Goal: Task Accomplishment & Management: Use online tool/utility

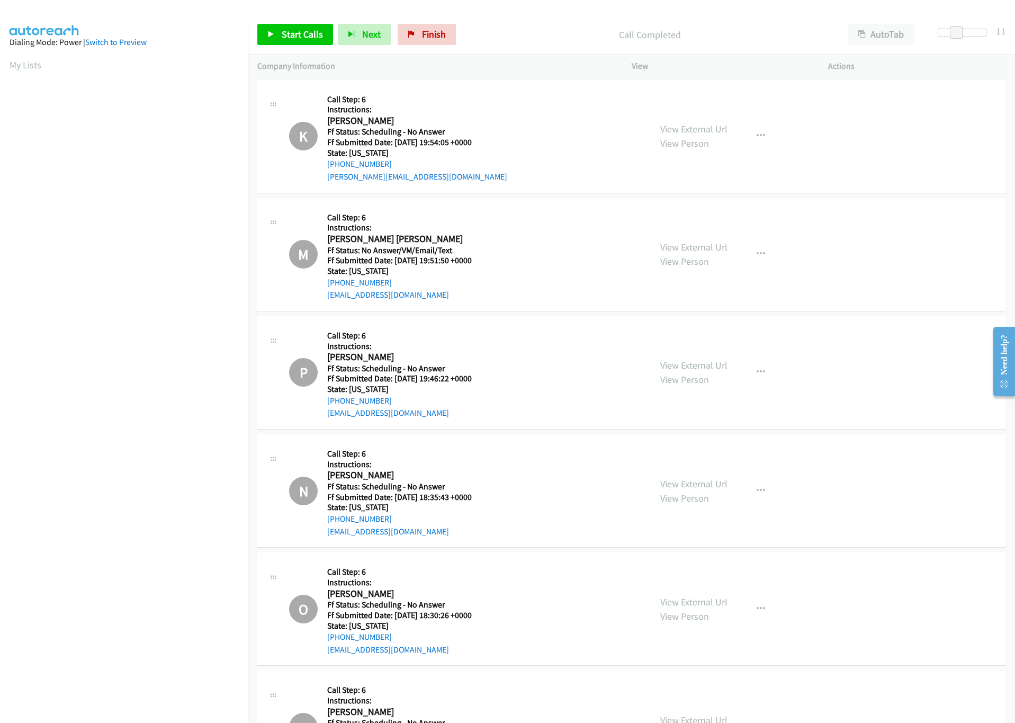
scroll to position [4619, 0]
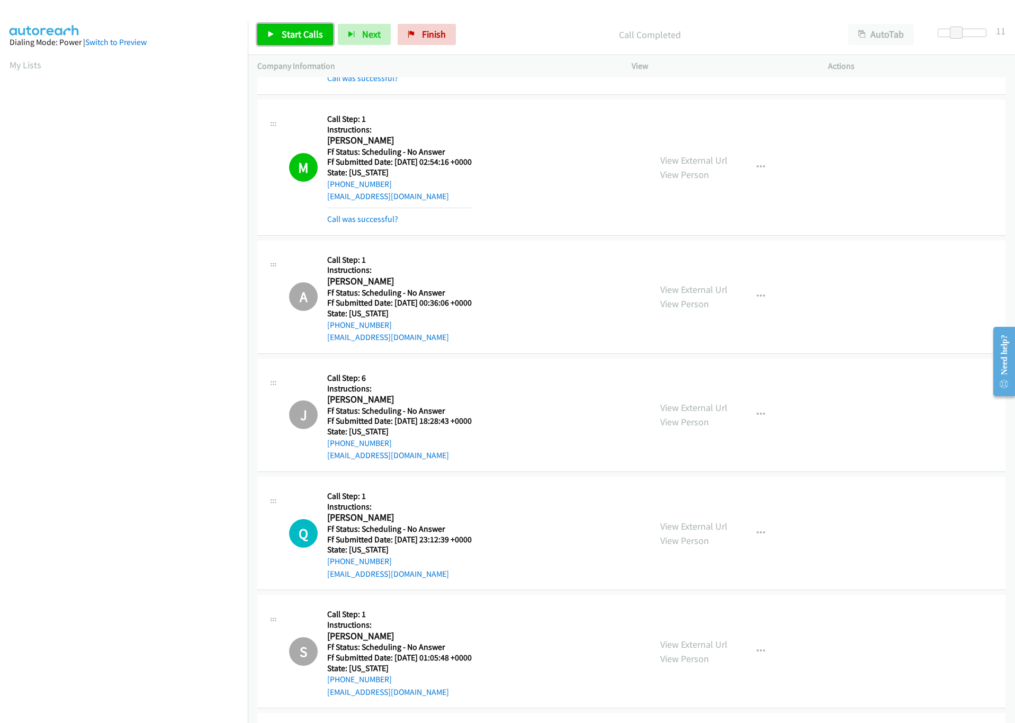
click at [267, 37] on link "Start Calls" at bounding box center [295, 34] width 76 height 21
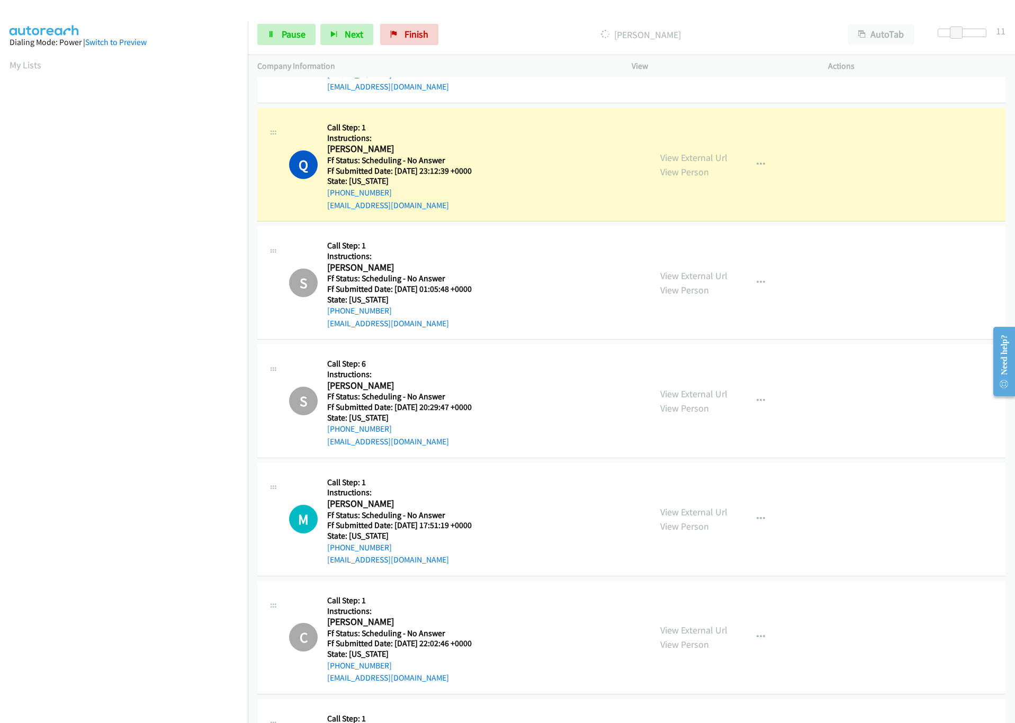
scroll to position [5016, 0]
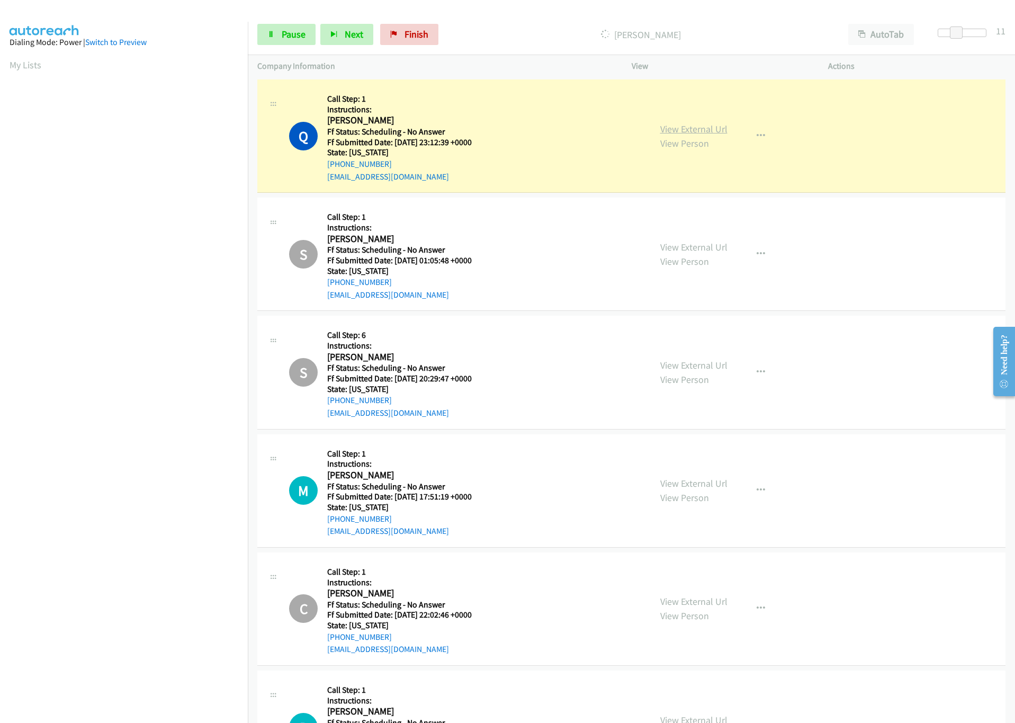
click at [693, 135] on link "View External Url" at bounding box center [693, 129] width 67 height 12
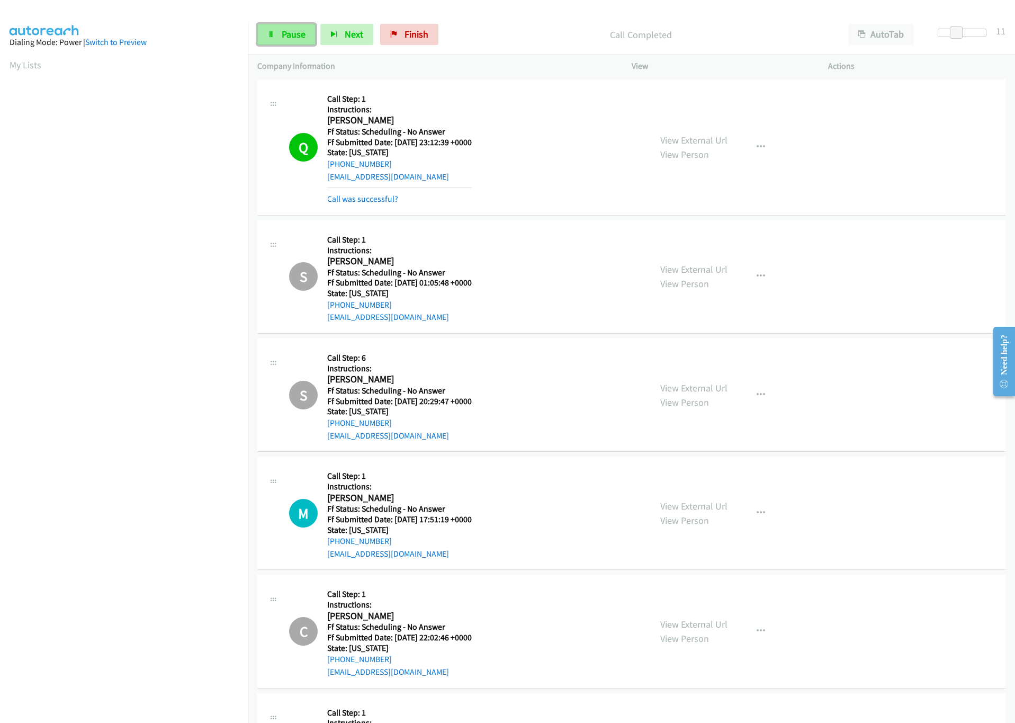
click at [283, 34] on span "Pause" at bounding box center [294, 34] width 24 height 12
click at [302, 30] on span "Start Calls" at bounding box center [302, 34] width 41 height 12
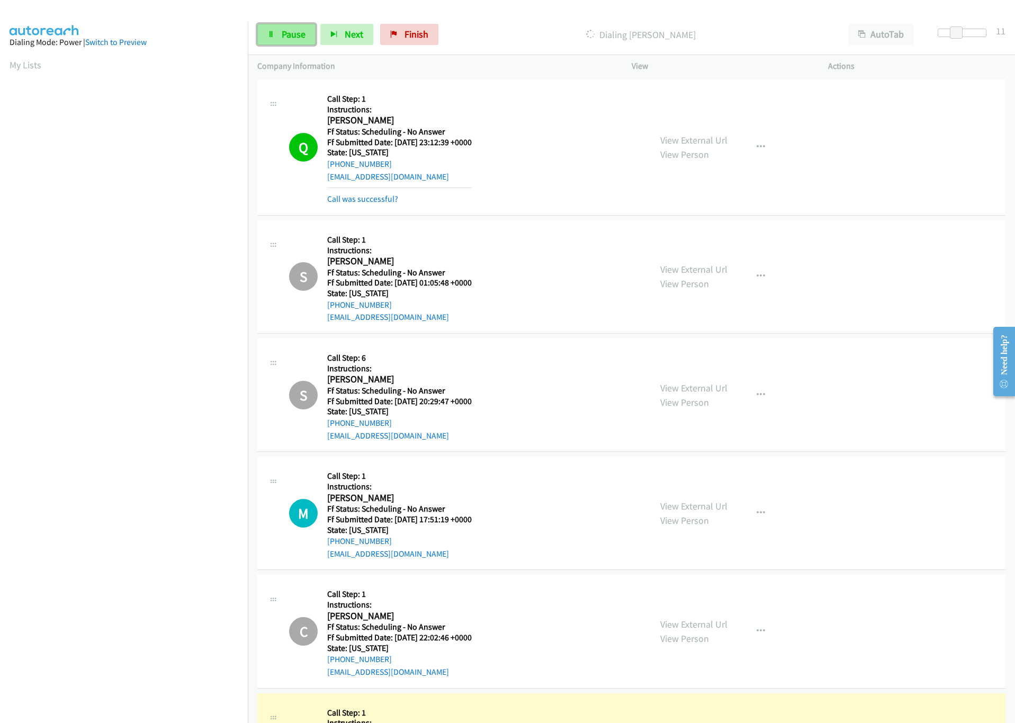
click at [293, 33] on span "Pause" at bounding box center [294, 34] width 24 height 12
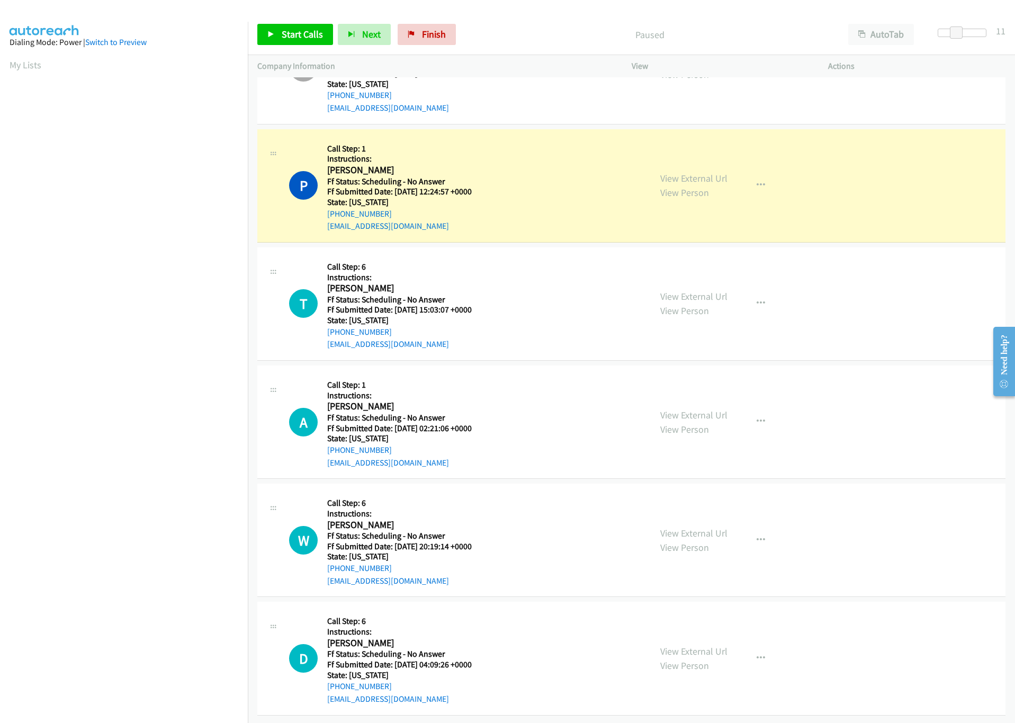
scroll to position [5609, 0]
click at [693, 172] on link "View External Url" at bounding box center [693, 178] width 67 height 12
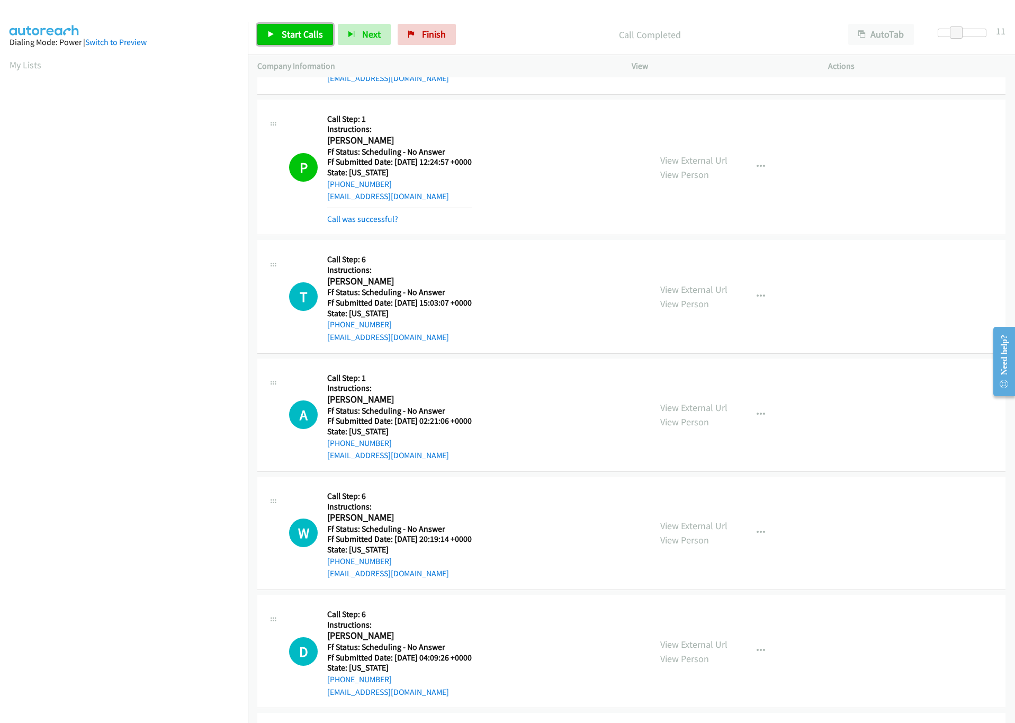
click at [283, 40] on span "Start Calls" at bounding box center [302, 34] width 41 height 12
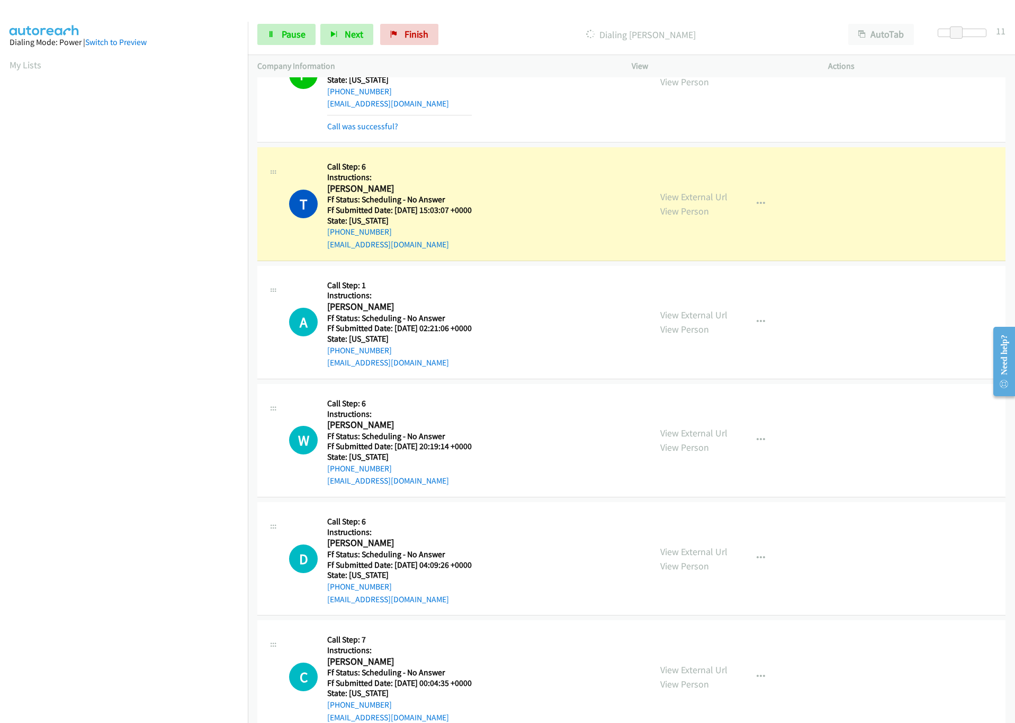
scroll to position [5781, 0]
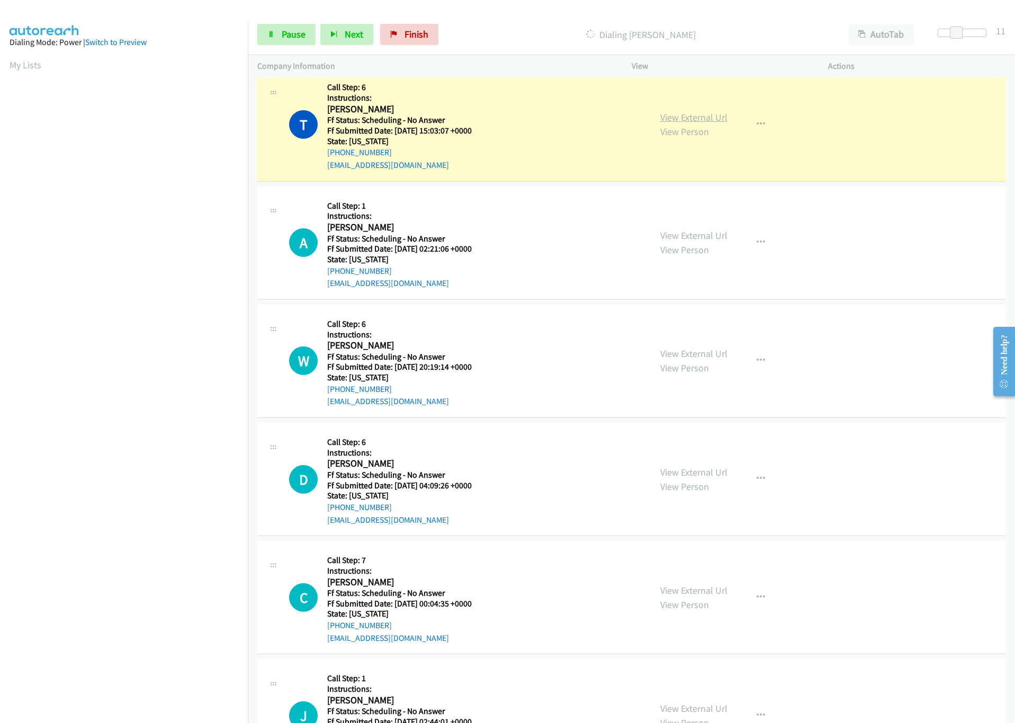
click at [696, 123] on link "View External Url" at bounding box center [693, 117] width 67 height 12
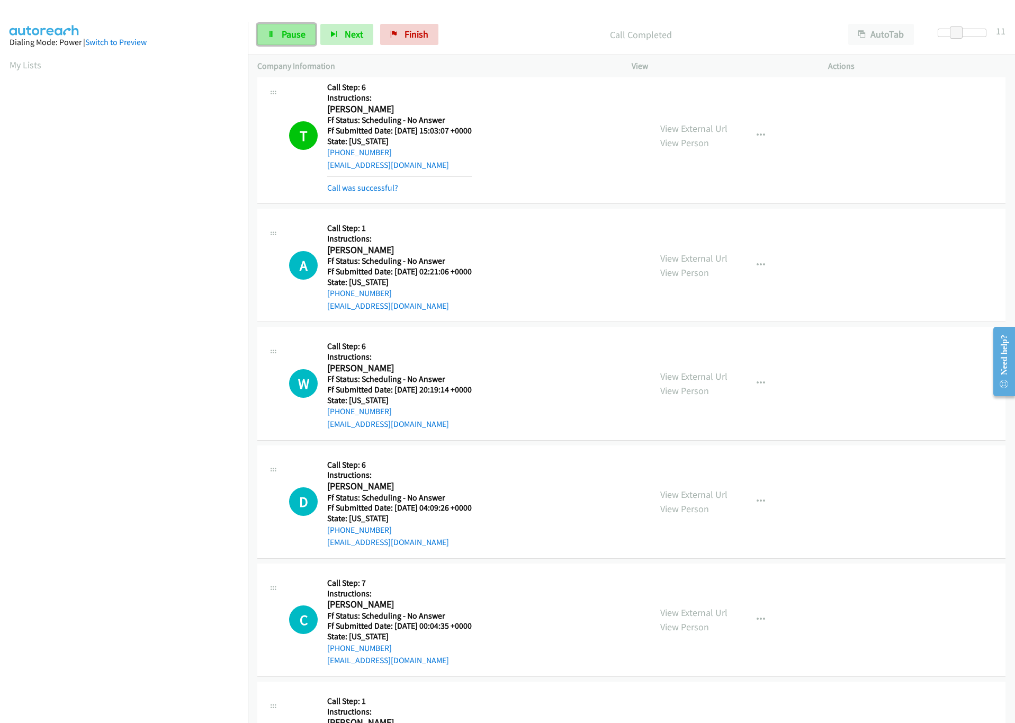
click at [293, 29] on span "Pause" at bounding box center [294, 34] width 24 height 12
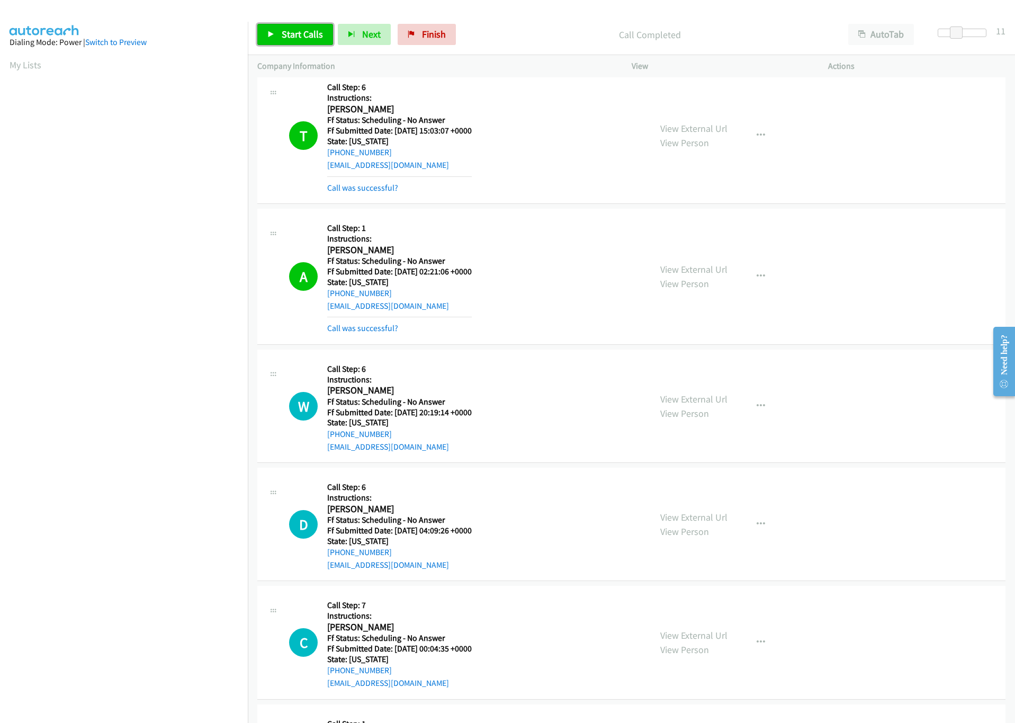
click at [275, 35] on link "Start Calls" at bounding box center [295, 34] width 76 height 21
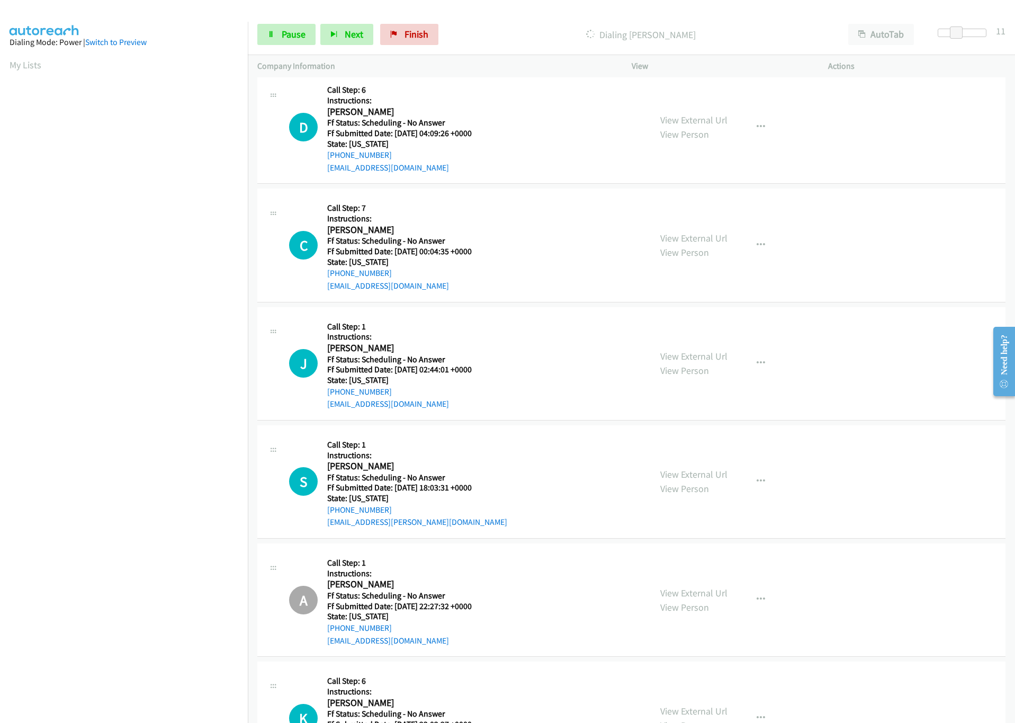
scroll to position [6099, 0]
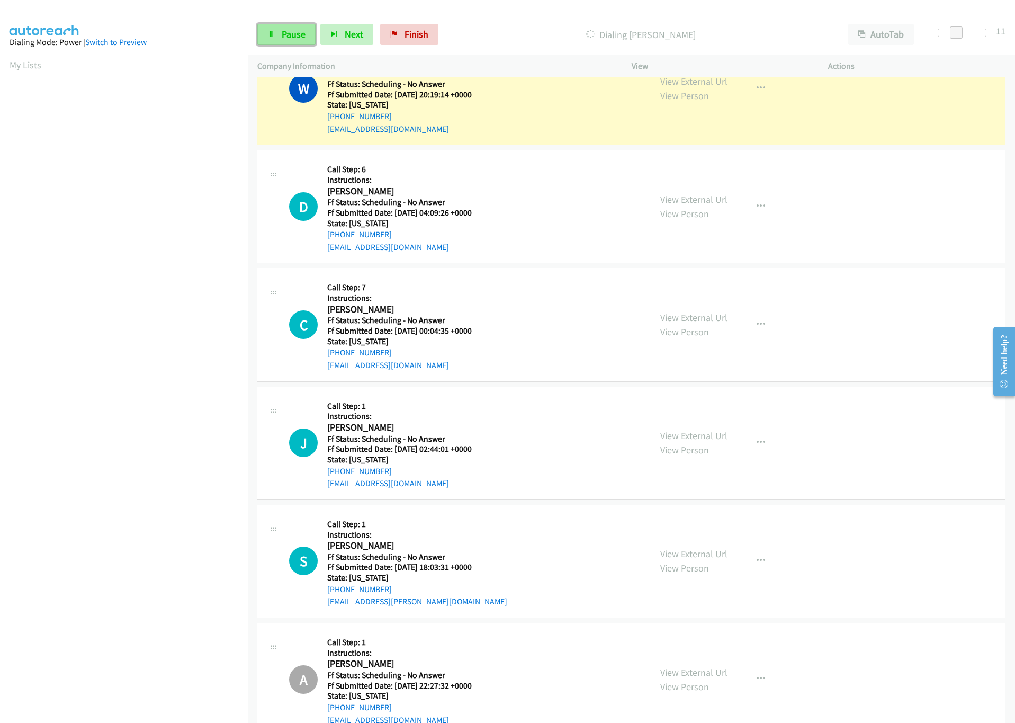
click at [284, 32] on span "Pause" at bounding box center [294, 34] width 24 height 12
click at [666, 87] on link "View External Url" at bounding box center [693, 81] width 67 height 12
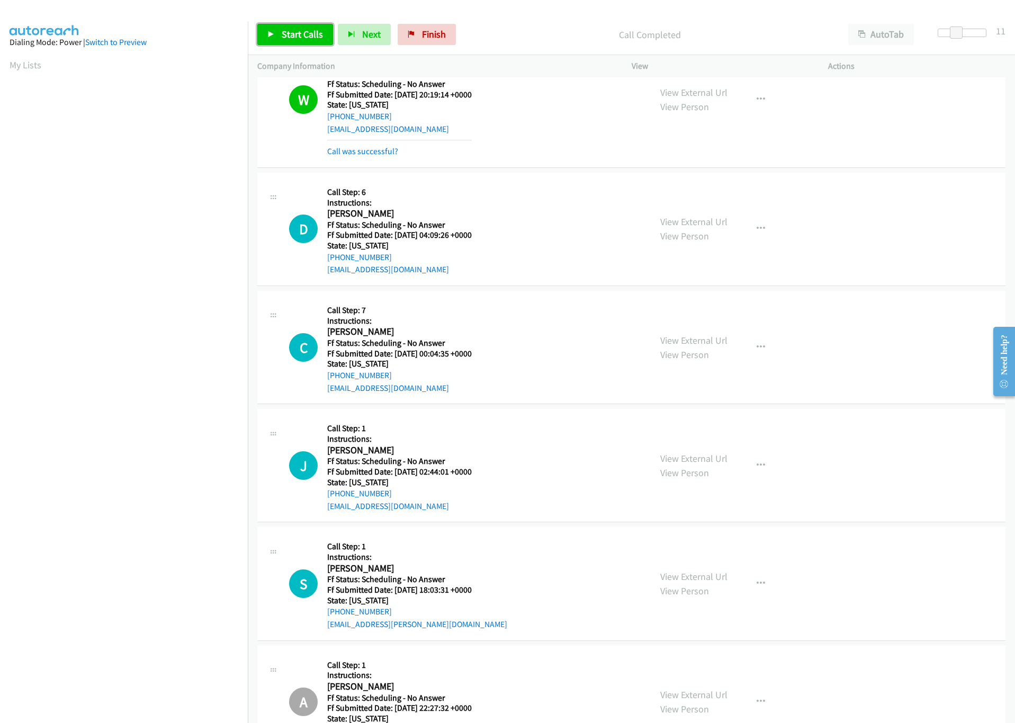
click at [294, 40] on span "Start Calls" at bounding box center [302, 34] width 41 height 12
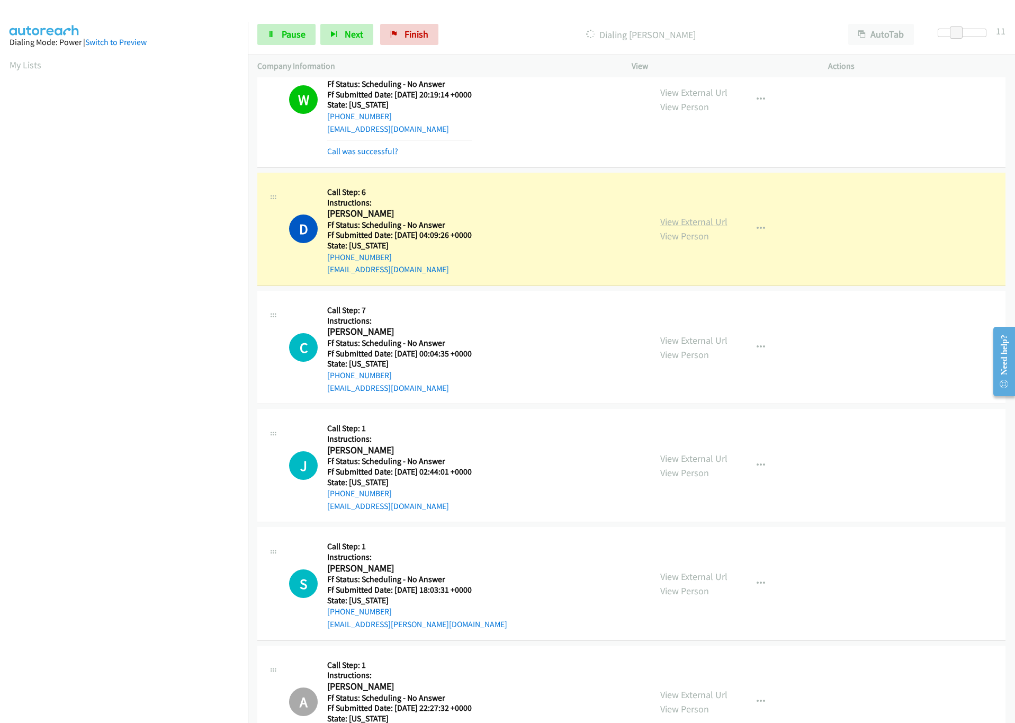
click at [682, 228] on link "View External Url" at bounding box center [693, 222] width 67 height 12
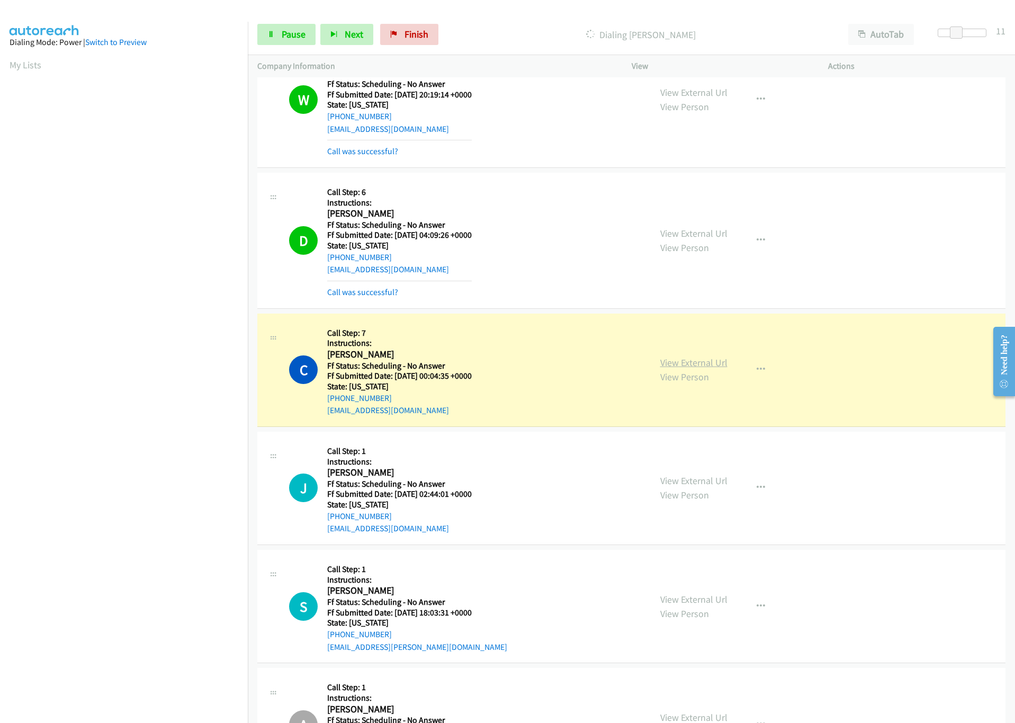
click at [682, 369] on link "View External Url" at bounding box center [693, 362] width 67 height 12
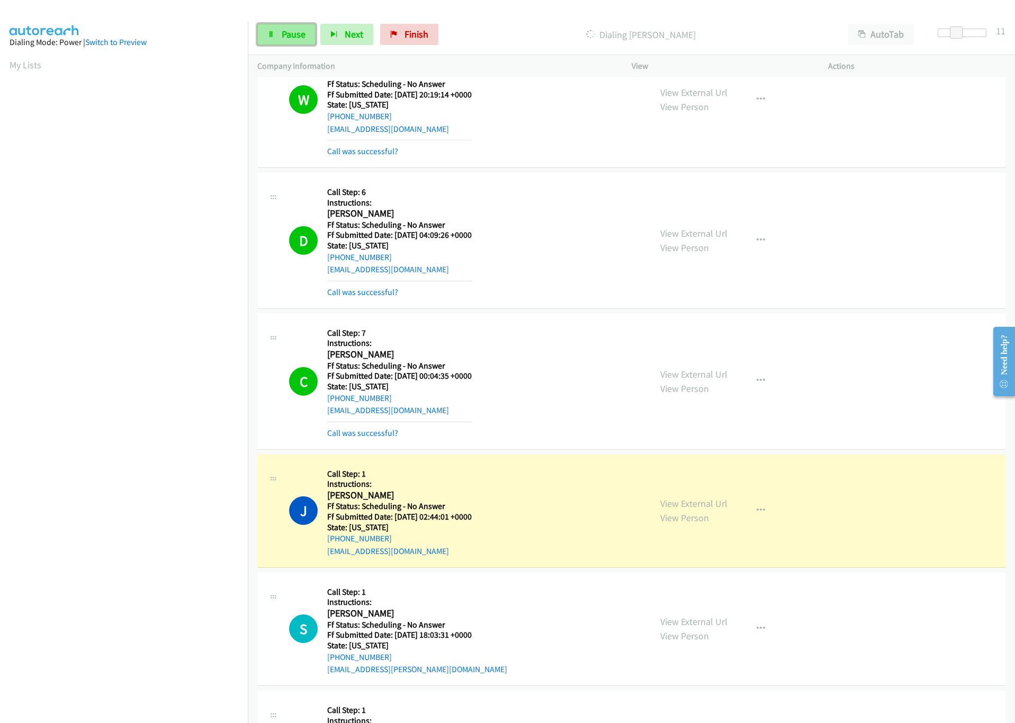
click at [293, 26] on link "Pause" at bounding box center [286, 34] width 58 height 21
click at [677, 509] on link "View External Url" at bounding box center [693, 503] width 67 height 12
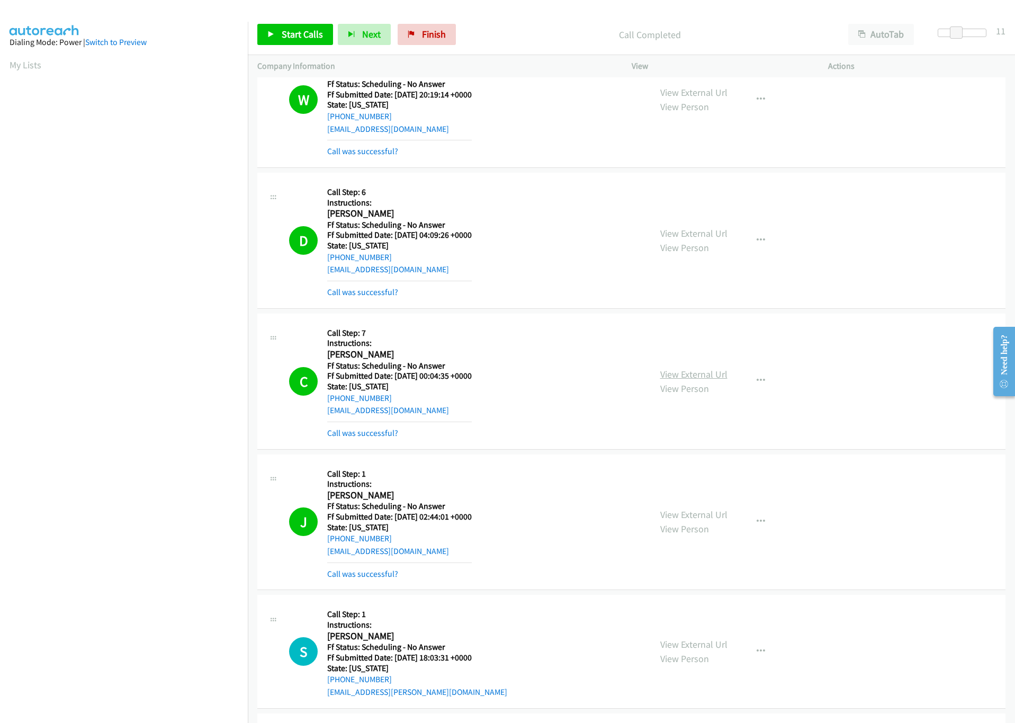
click at [688, 380] on link "View External Url" at bounding box center [693, 374] width 67 height 12
click at [285, 35] on span "Start Calls" at bounding box center [302, 34] width 41 height 12
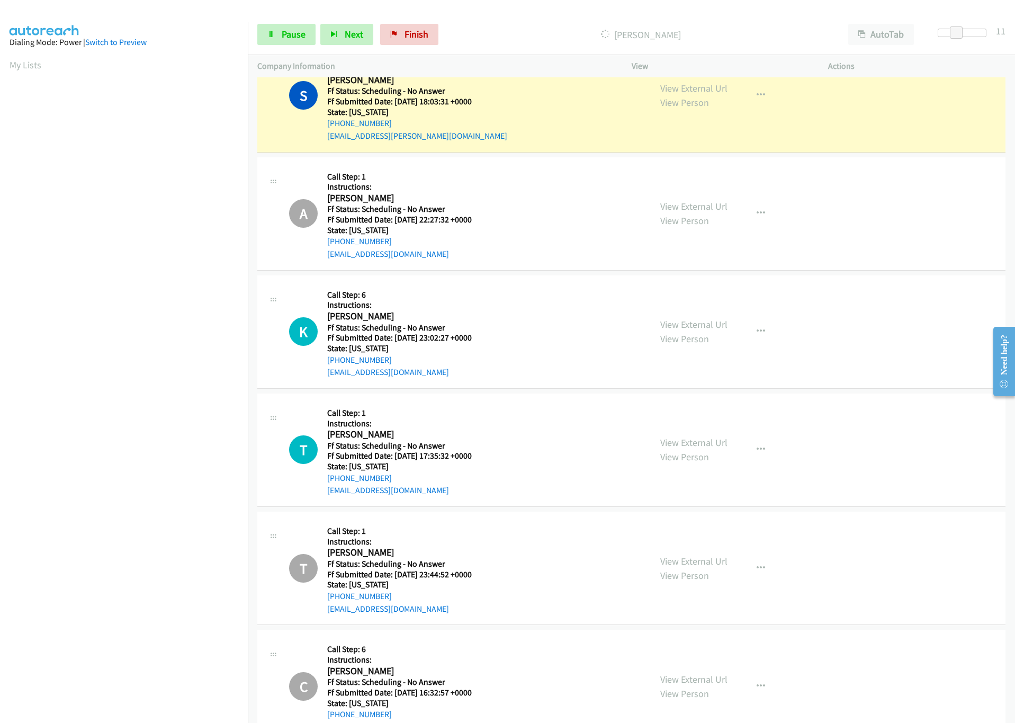
scroll to position [0, 12]
click at [714, 94] on link "View External Url" at bounding box center [693, 88] width 67 height 12
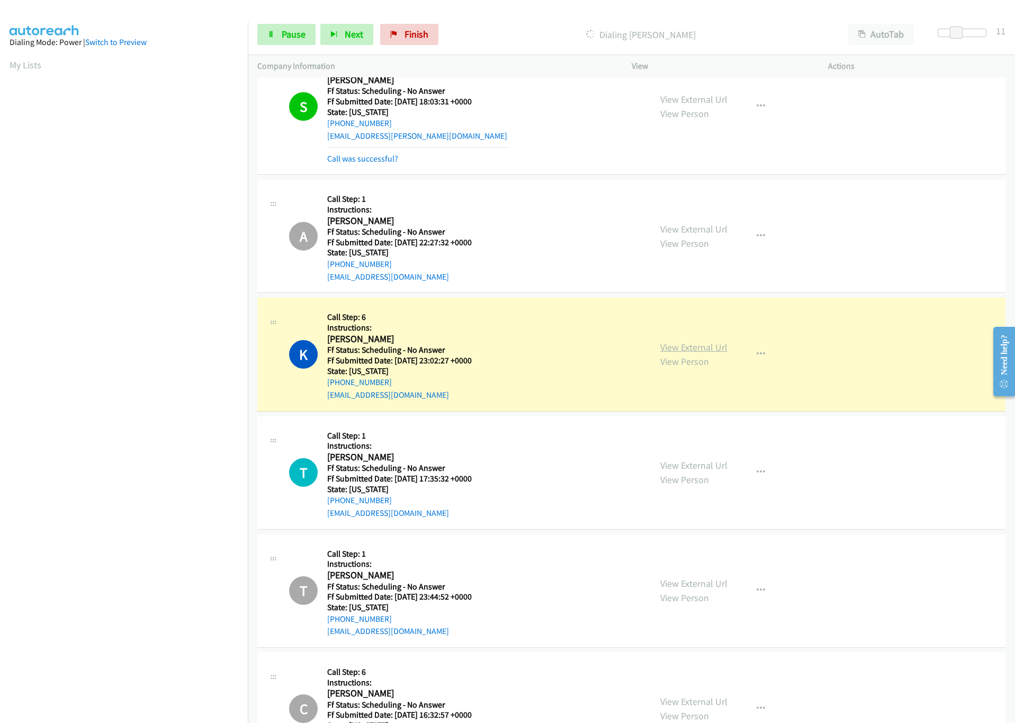
click at [678, 353] on link "View External Url" at bounding box center [693, 347] width 67 height 12
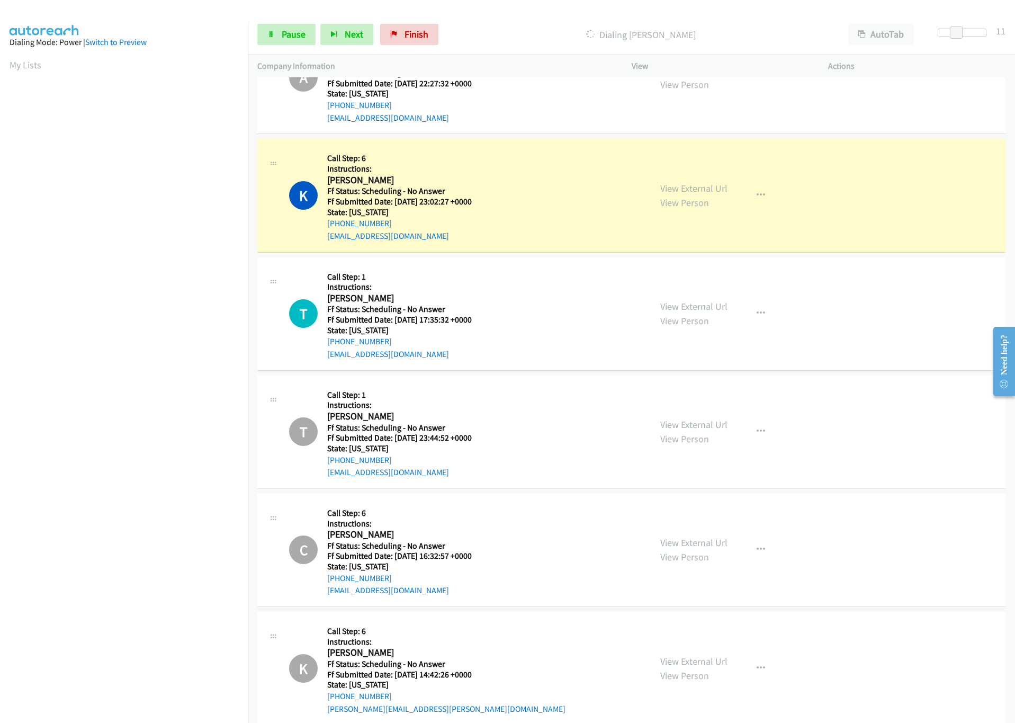
scroll to position [6893, 0]
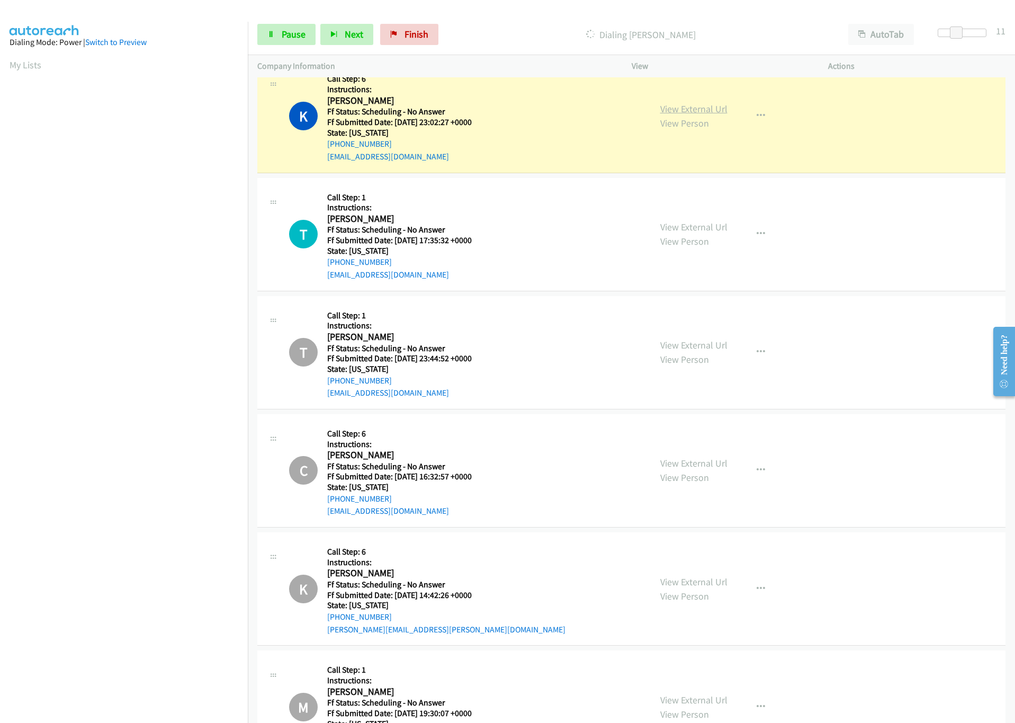
click at [704, 115] on link "View External Url" at bounding box center [693, 109] width 67 height 12
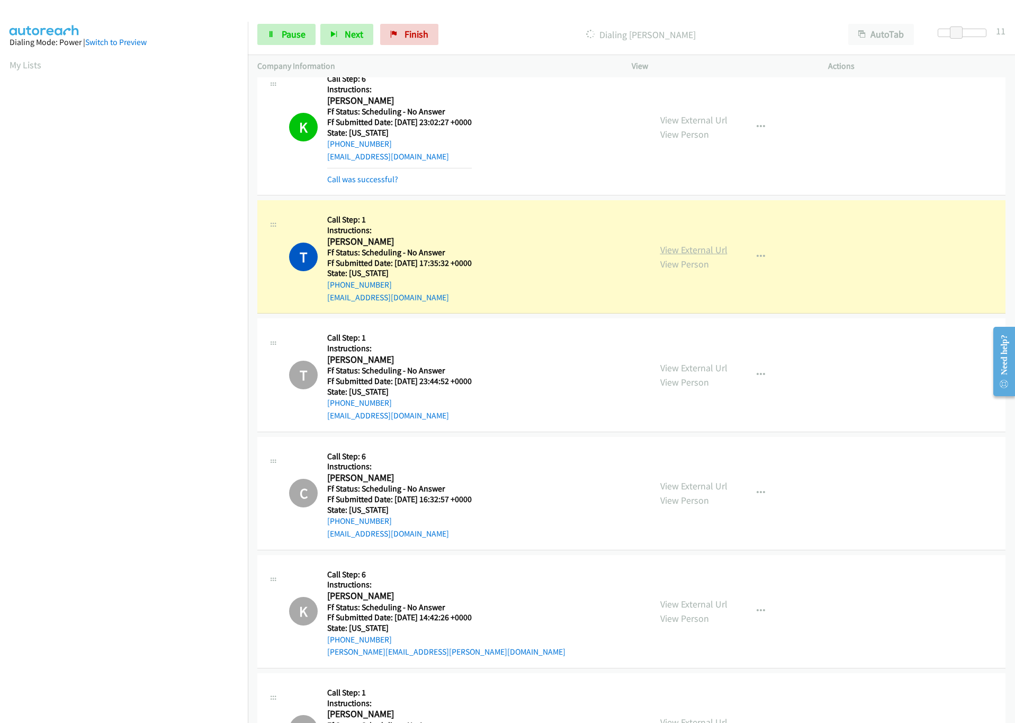
click at [676, 256] on link "View External Url" at bounding box center [693, 250] width 67 height 12
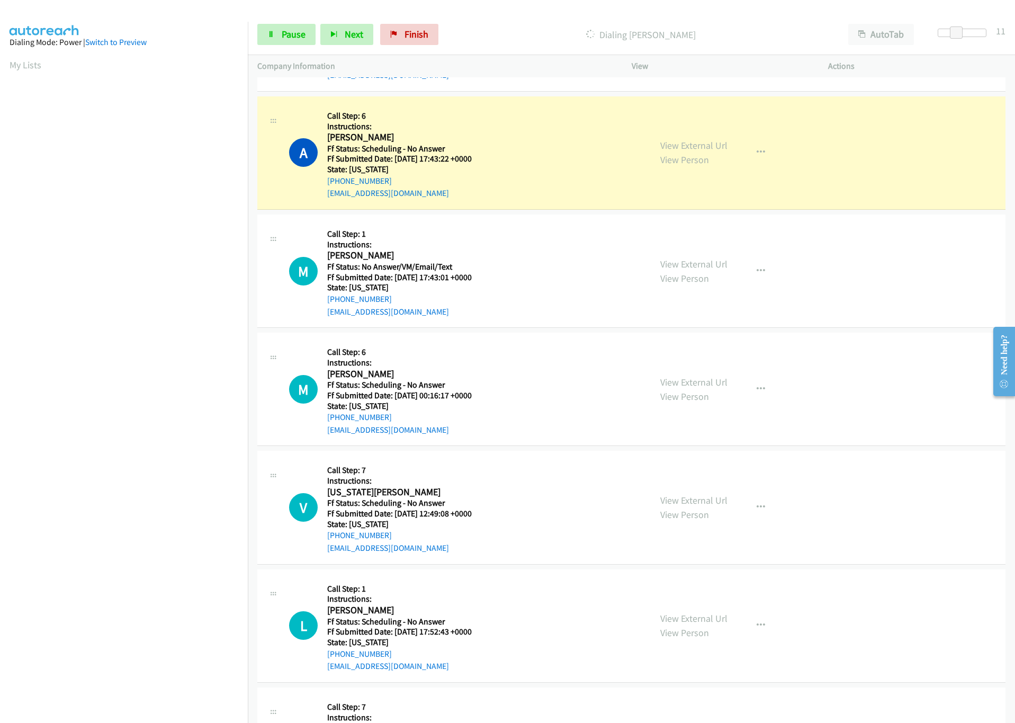
scroll to position [7767, 0]
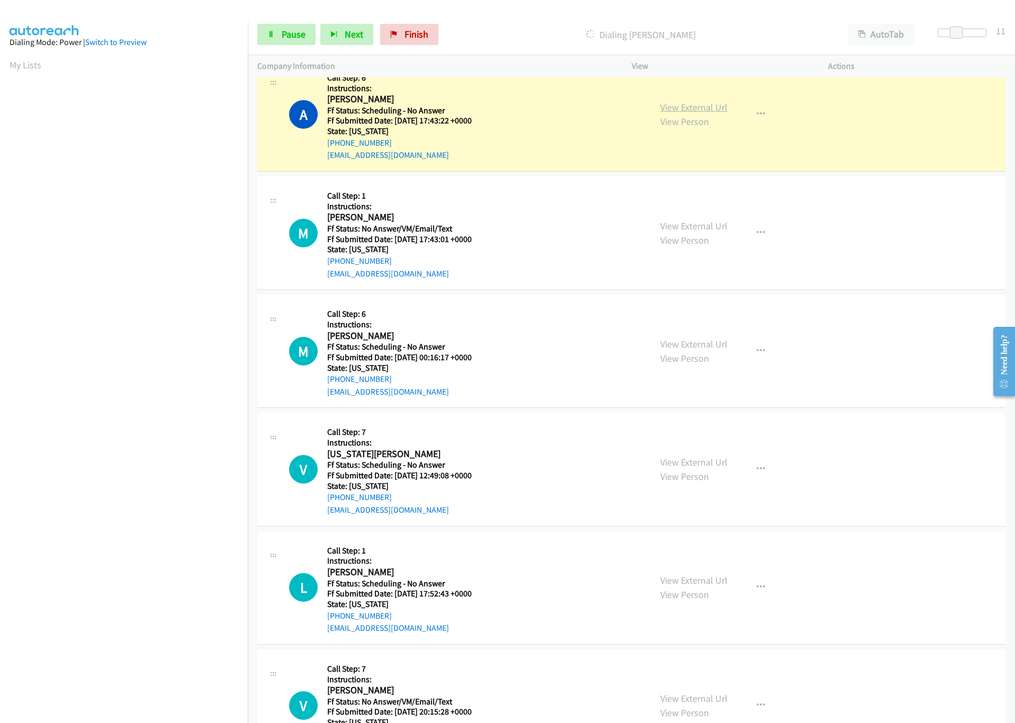
click at [662, 113] on link "View External Url" at bounding box center [693, 107] width 67 height 12
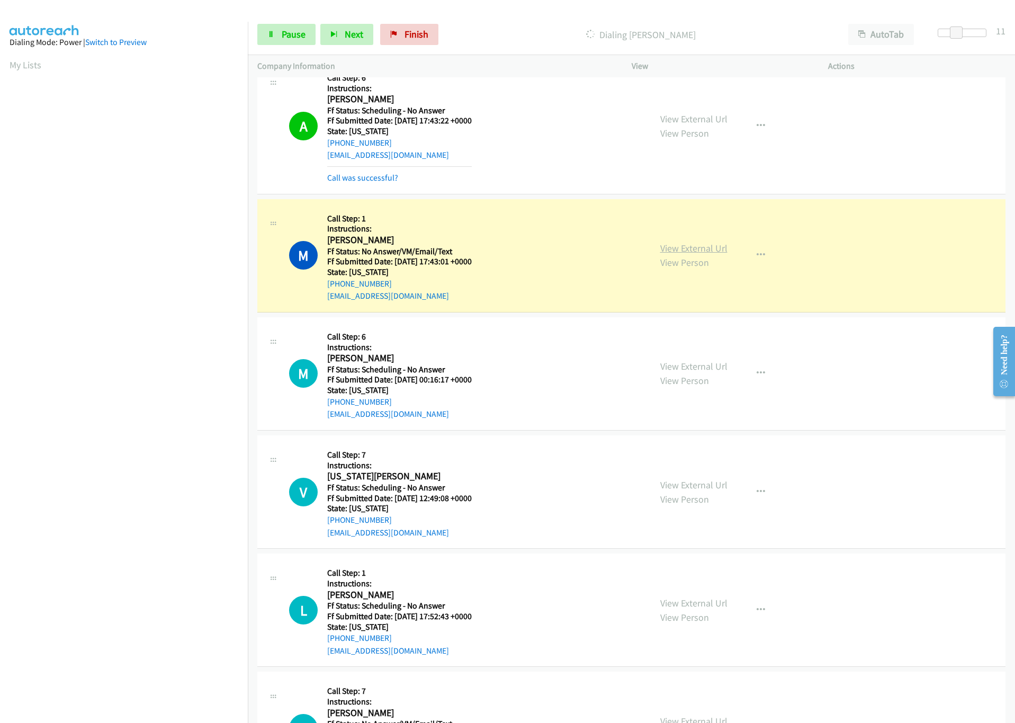
click at [705, 254] on link "View External Url" at bounding box center [693, 248] width 67 height 12
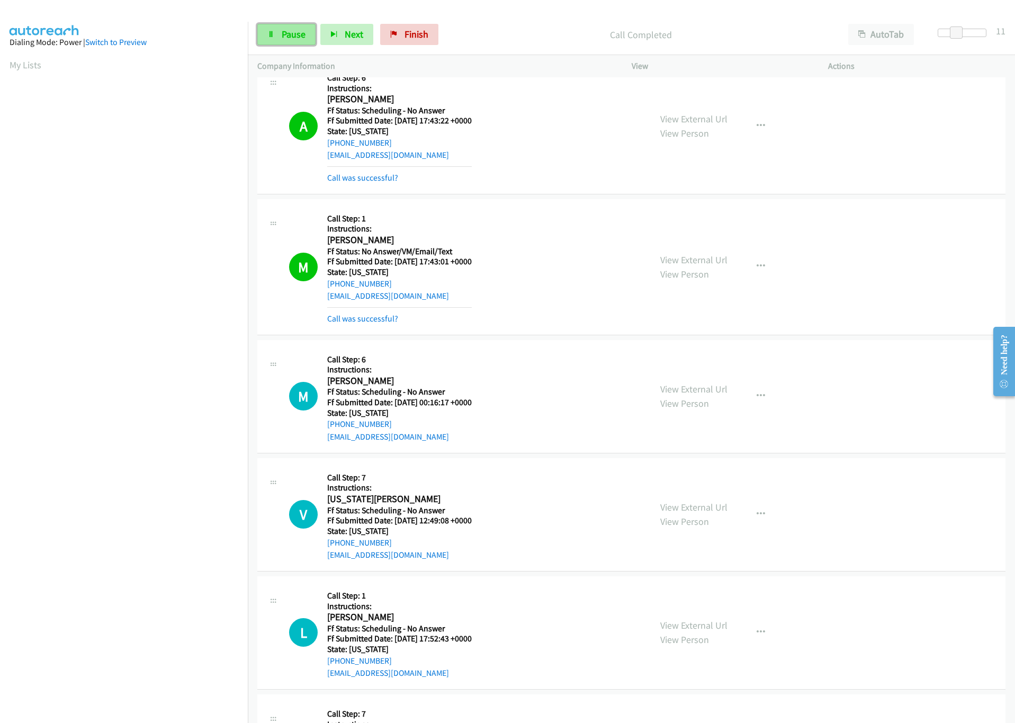
click at [273, 34] on icon at bounding box center [270, 34] width 7 height 7
click at [423, 29] on span "Finish" at bounding box center [434, 34] width 24 height 12
